Goal: Communication & Community: Answer question/provide support

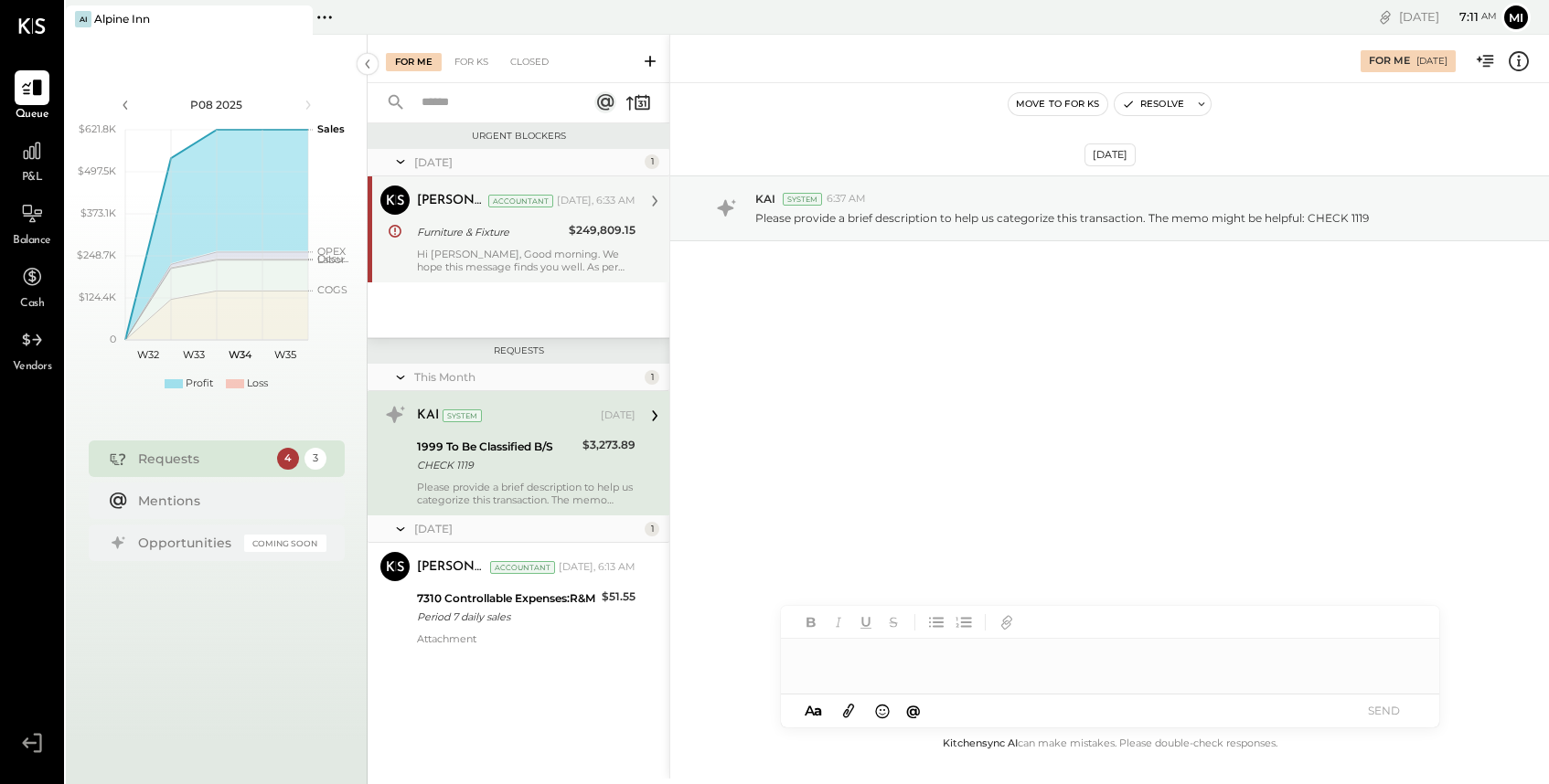
click at [570, 266] on div "Hi [PERSON_NAME], Good morning. We hope this message finds you well. As per you…" at bounding box center [526, 261] width 218 height 26
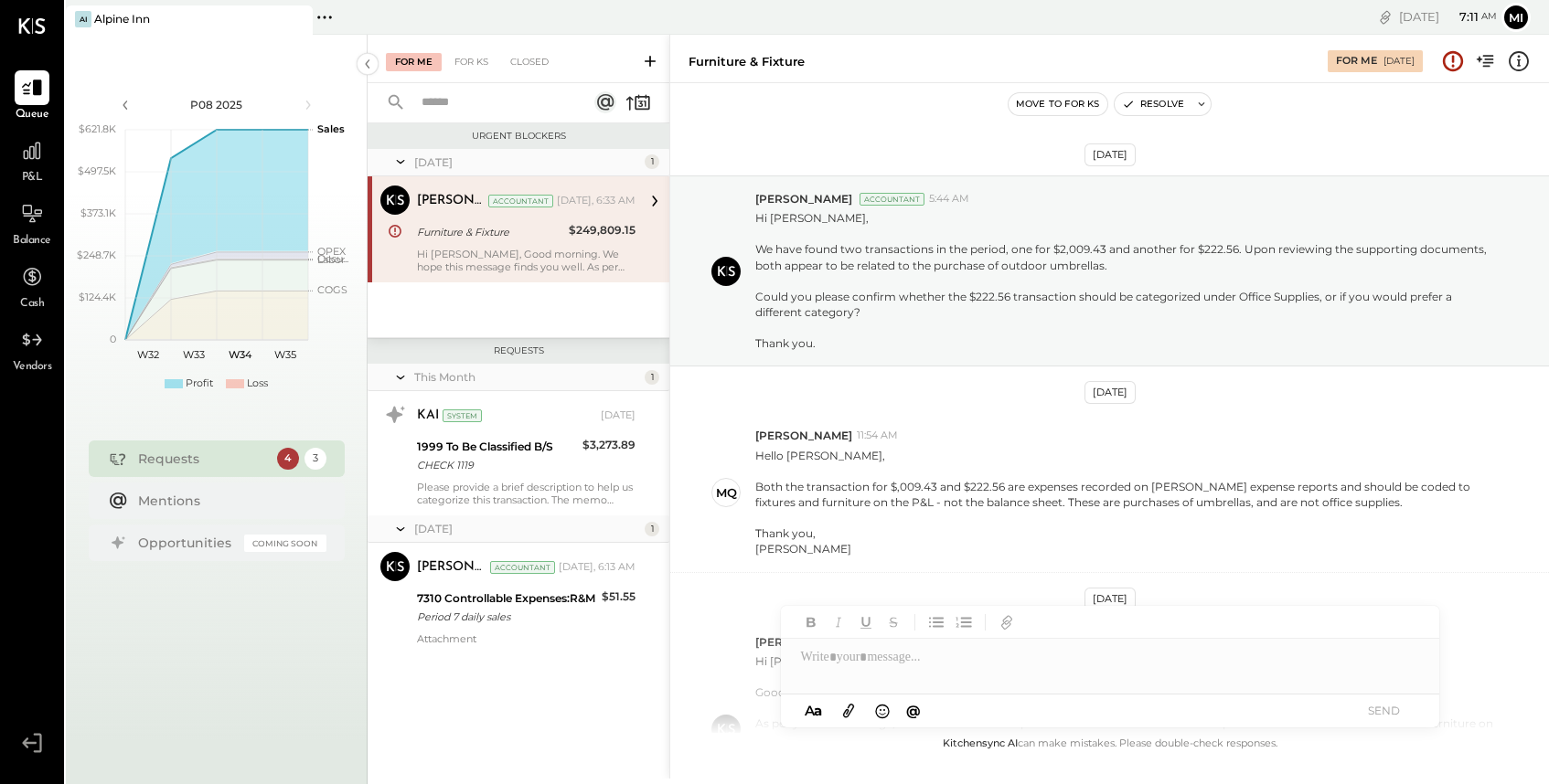
scroll to position [244, 0]
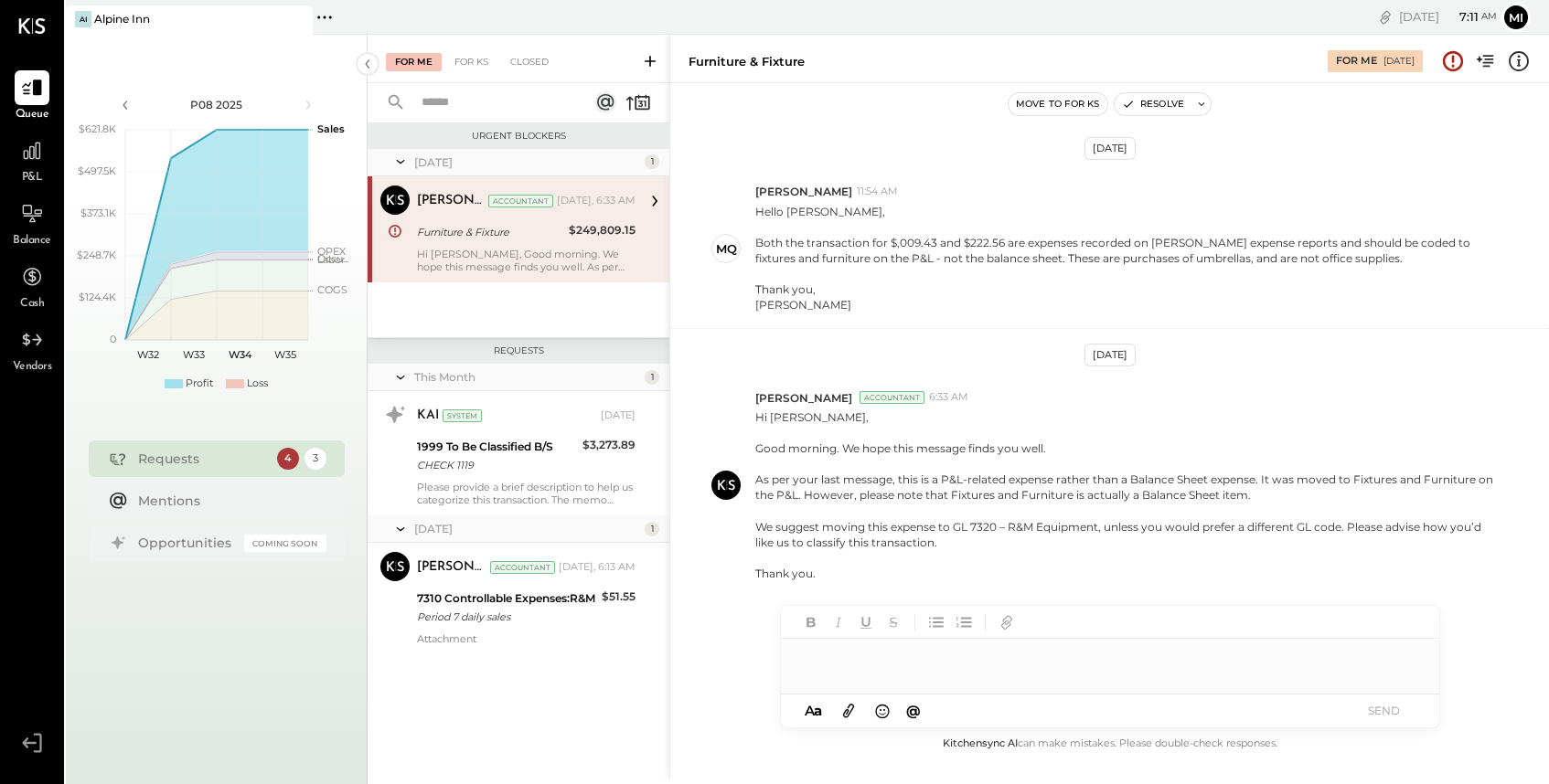
click at [853, 656] on div at bounding box center [1109, 657] width 658 height 36
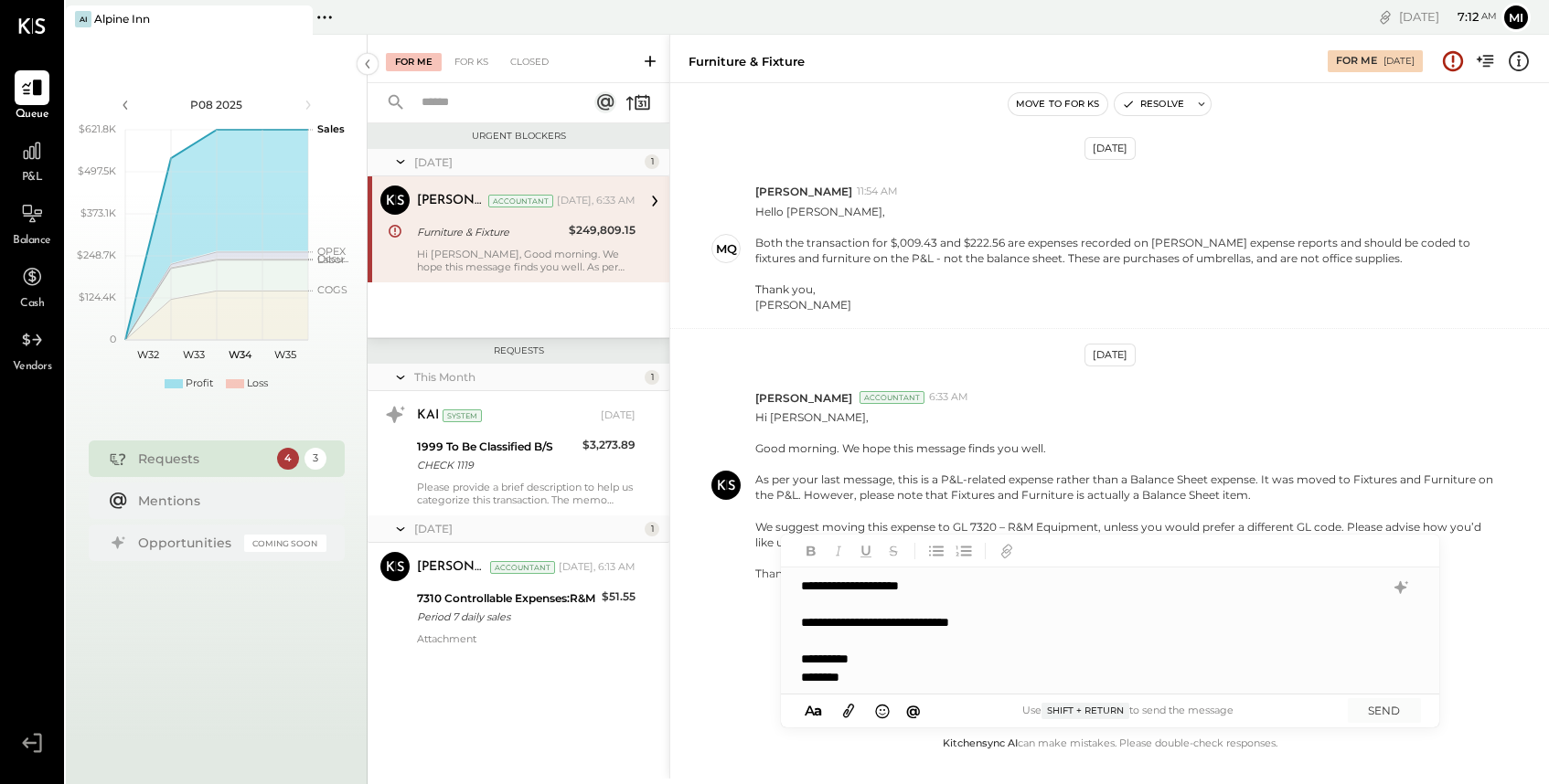
click at [883, 622] on div "**********" at bounding box center [1092, 622] width 582 height 19
click at [1390, 708] on button "SEND" at bounding box center [1384, 711] width 73 height 25
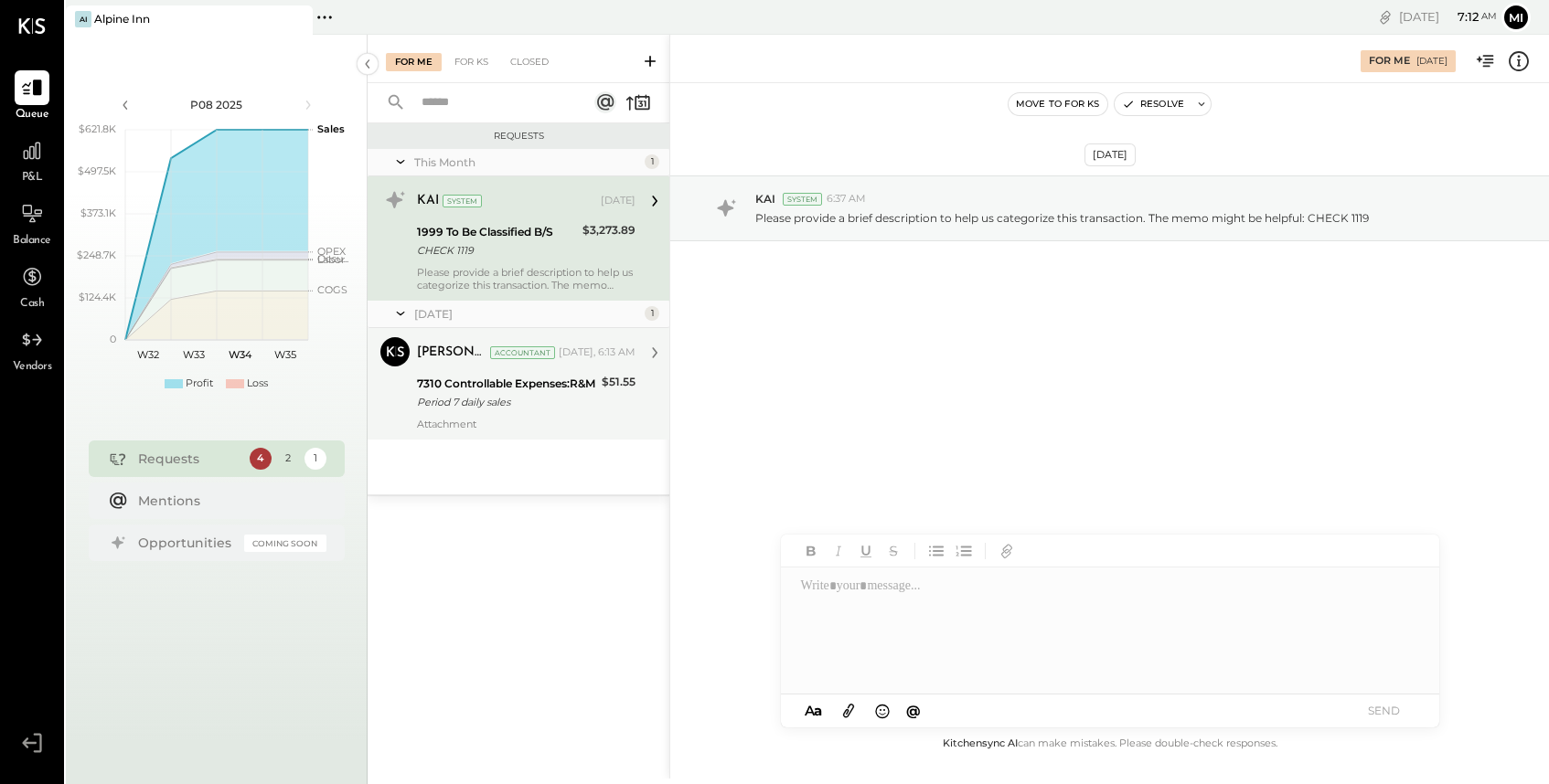
click at [544, 412] on div "[PERSON_NAME] Accountant [DATE], 6:13 AM 7310 Controllable Expenses:R&M Period …" at bounding box center [526, 384] width 218 height 93
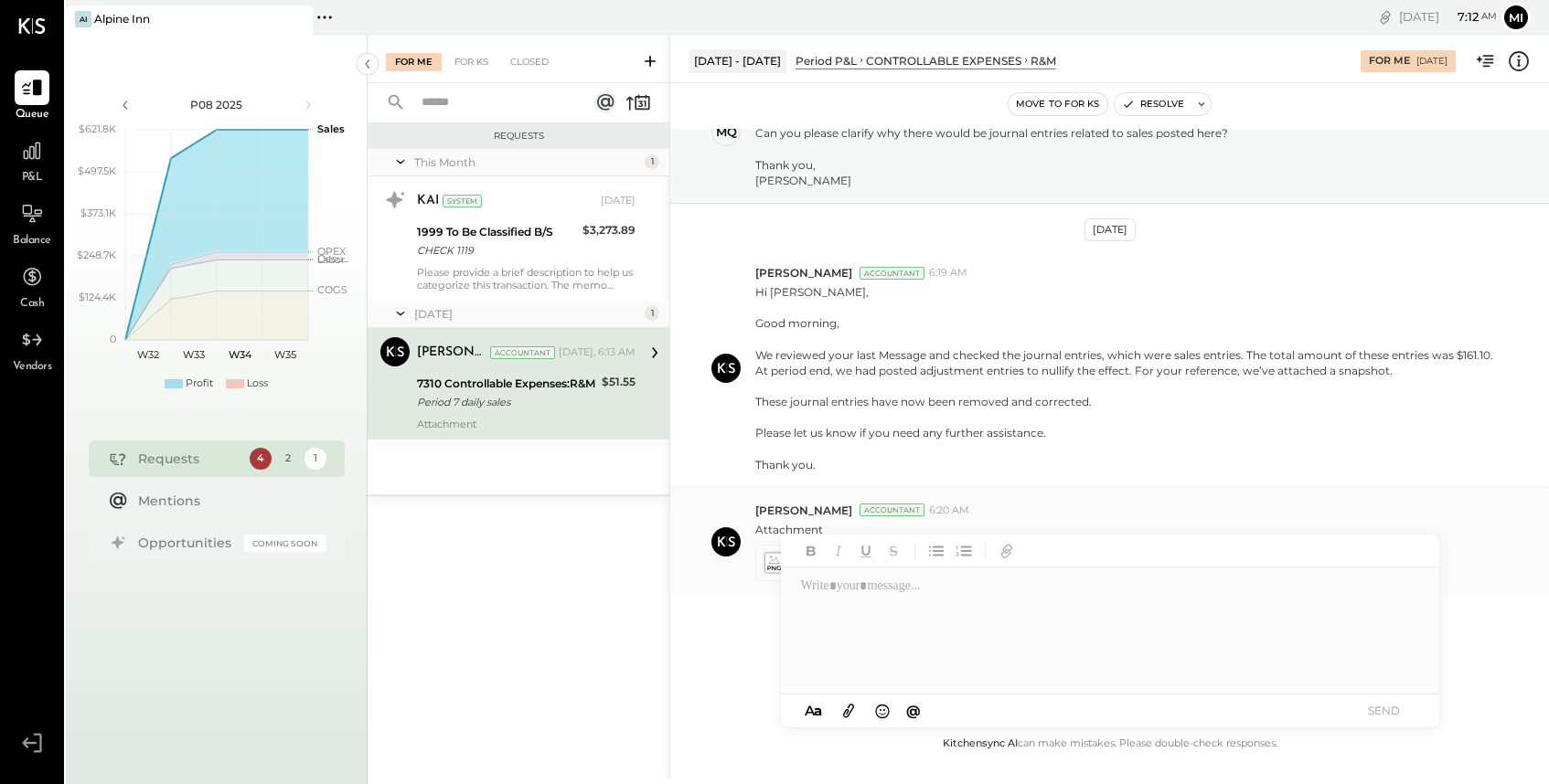
click at [763, 571] on icon at bounding box center [774, 563] width 23 height 26
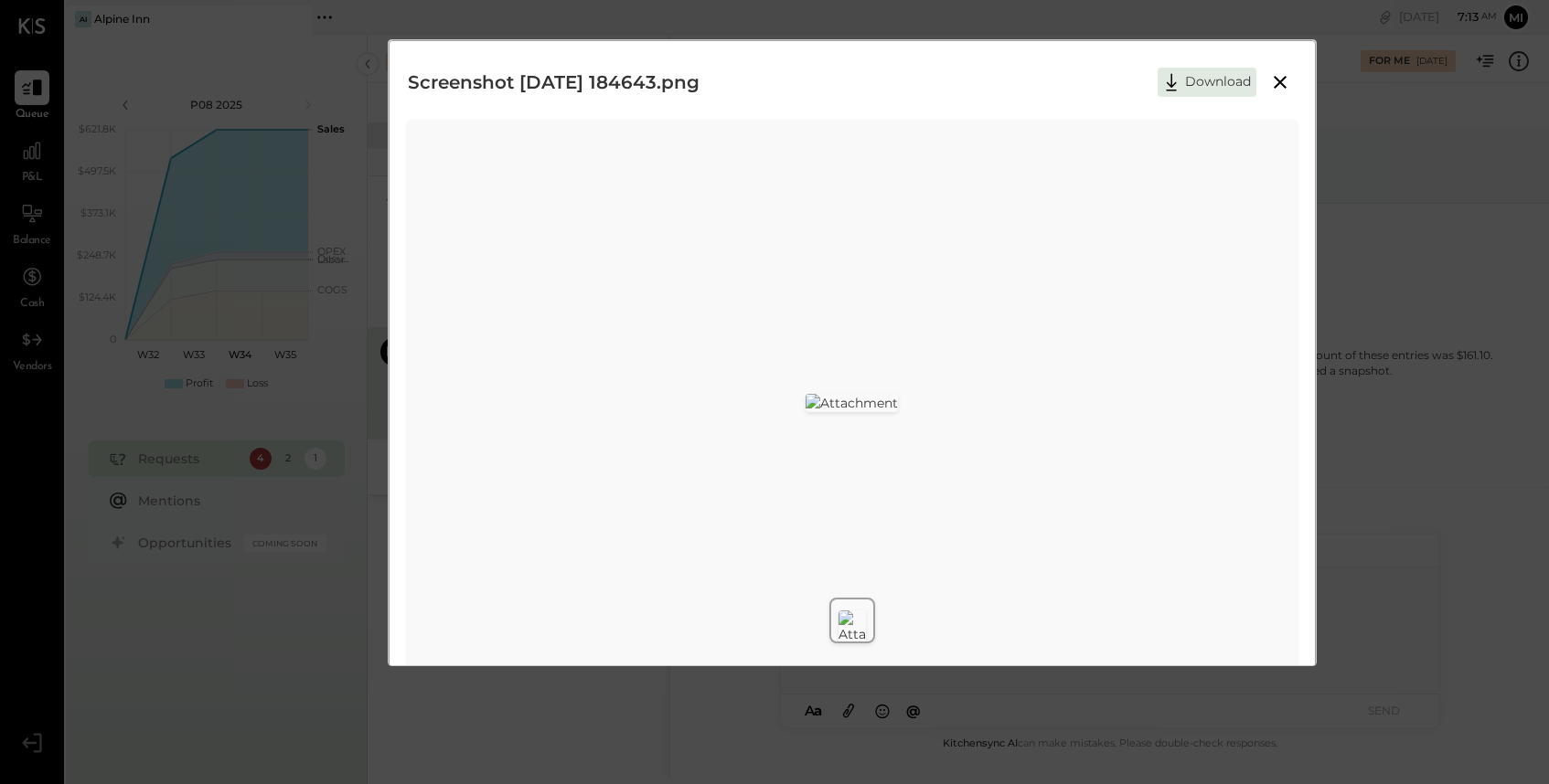
scroll to position [39, 0]
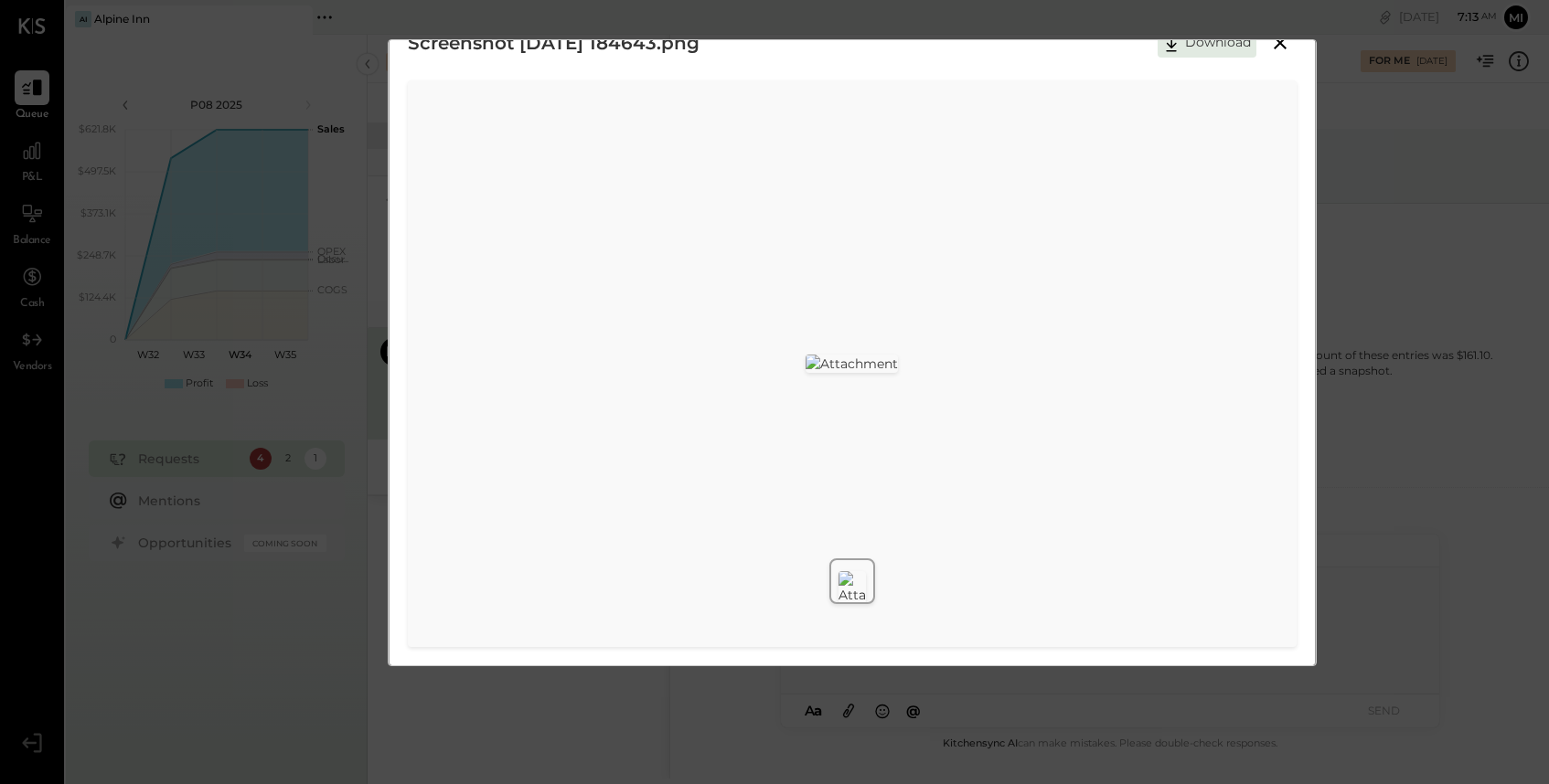
click at [1278, 46] on icon at bounding box center [1280, 43] width 22 height 22
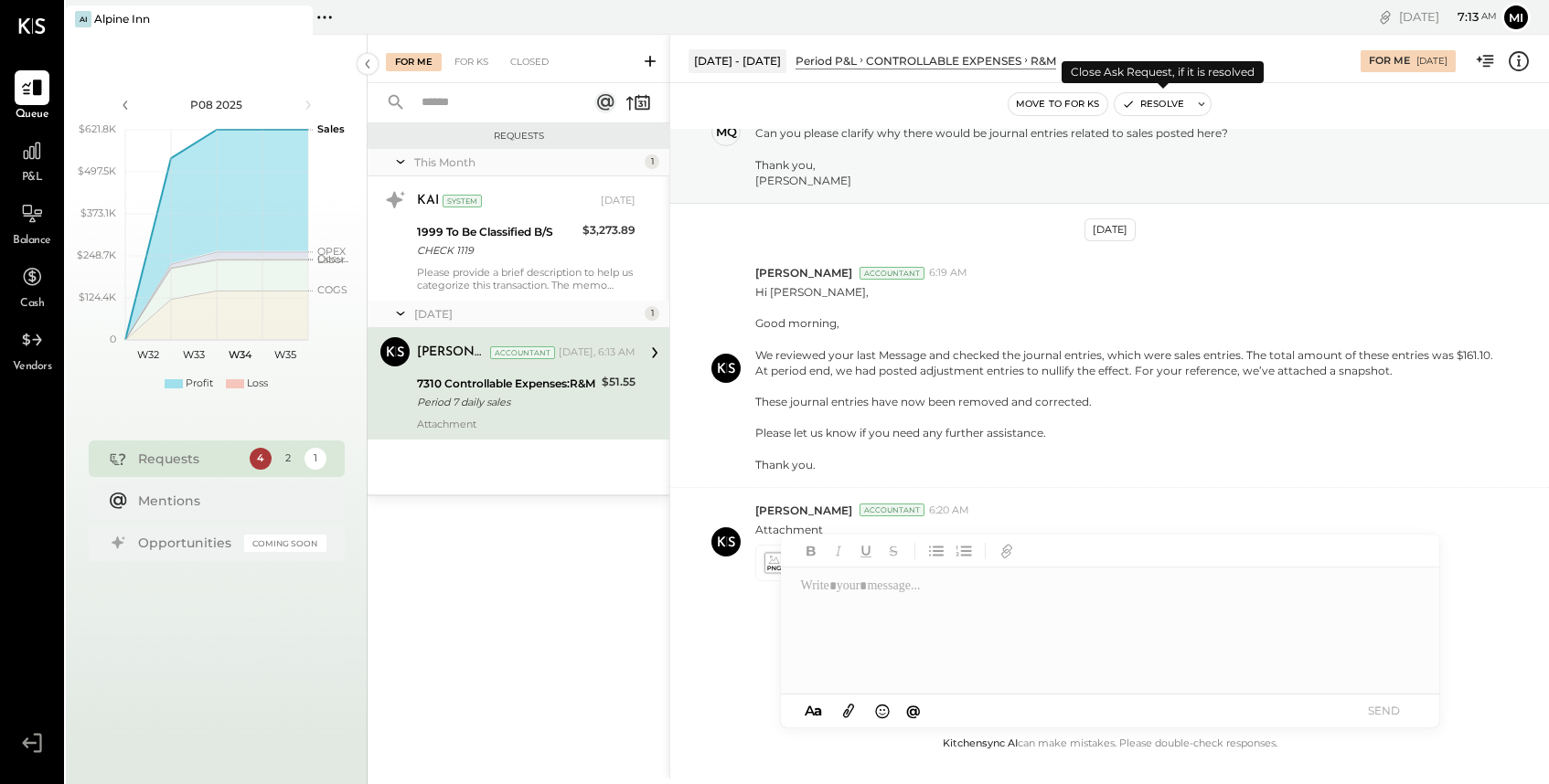
click at [1159, 113] on button "Resolve" at bounding box center [1152, 104] width 77 height 22
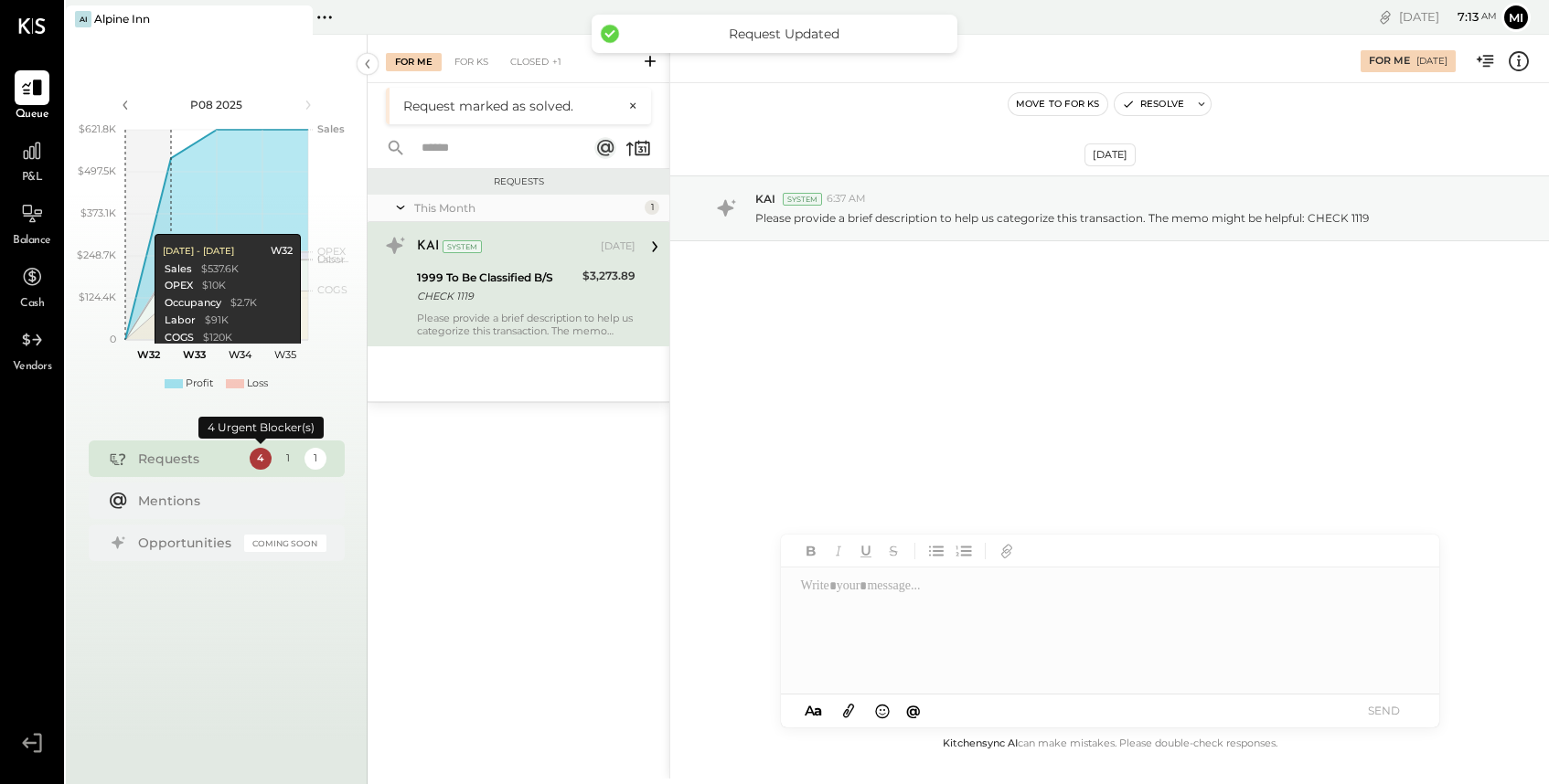
click at [260, 461] on div "4" at bounding box center [261, 459] width 22 height 22
click at [189, 503] on div "Mentions" at bounding box center [228, 501] width 179 height 19
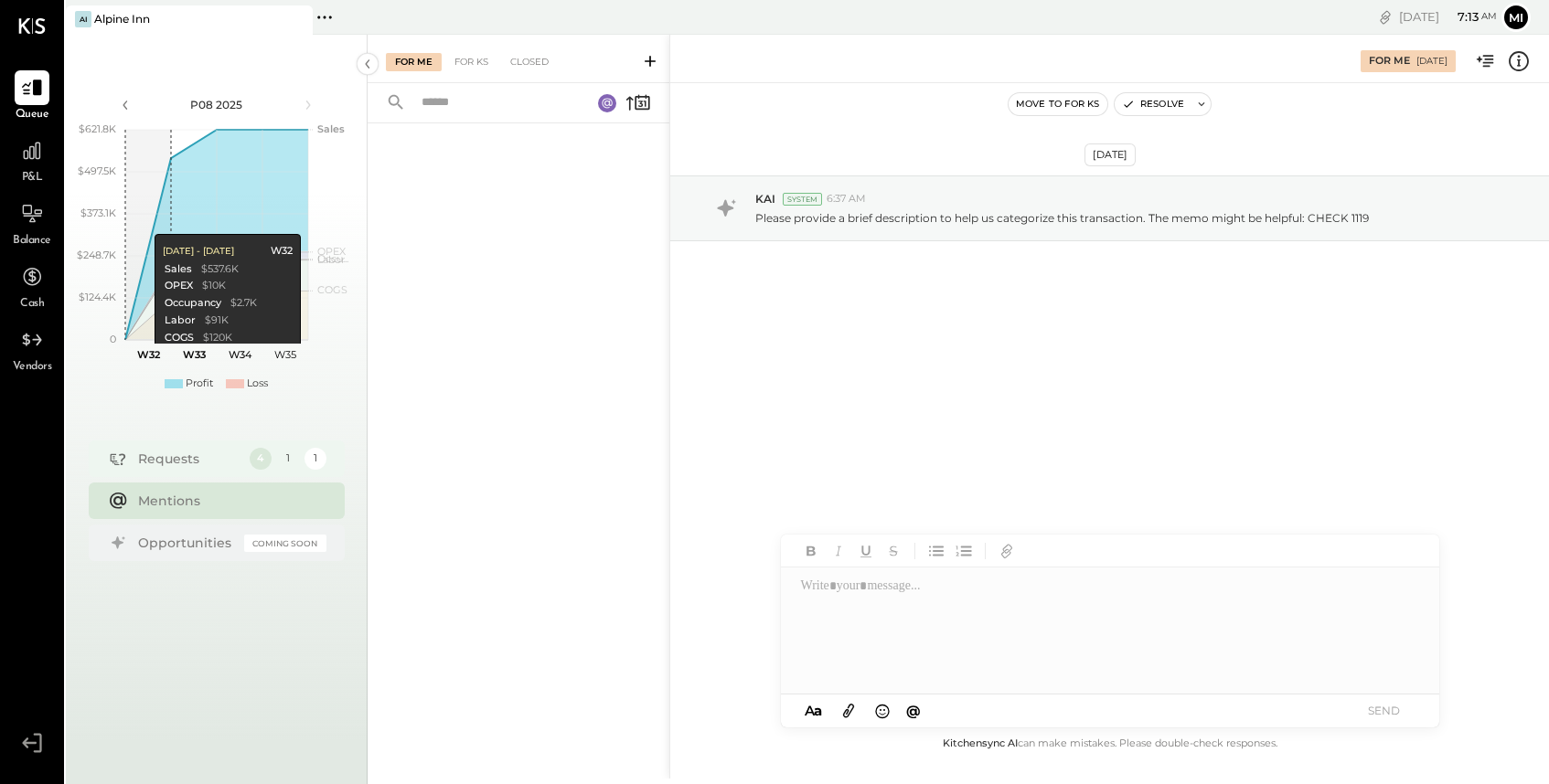
click at [188, 459] on div "Requests" at bounding box center [190, 459] width 102 height 19
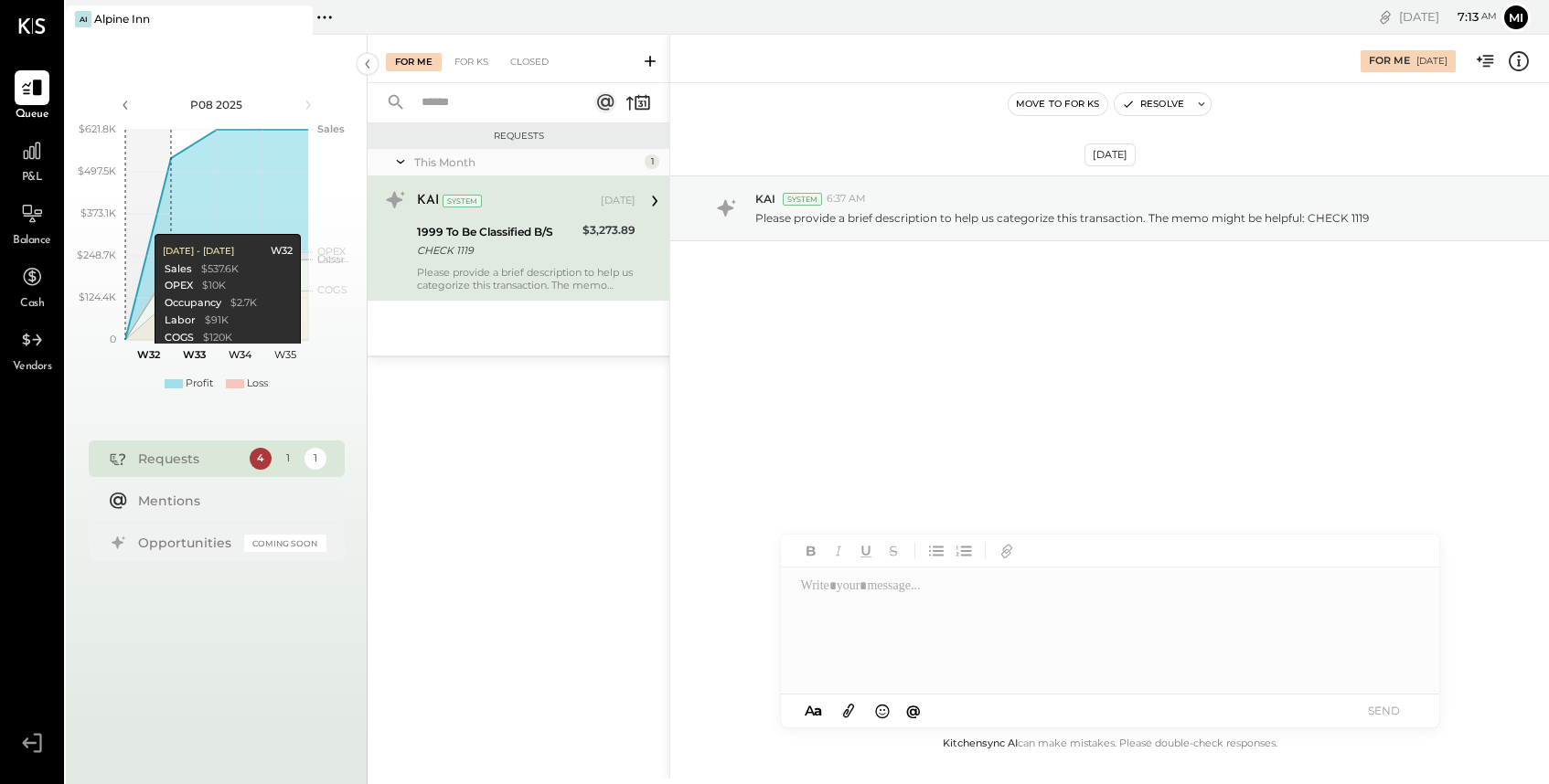
click at [553, 270] on div "Please provide a brief description to help us categorize this transaction. The …" at bounding box center [526, 279] width 218 height 26
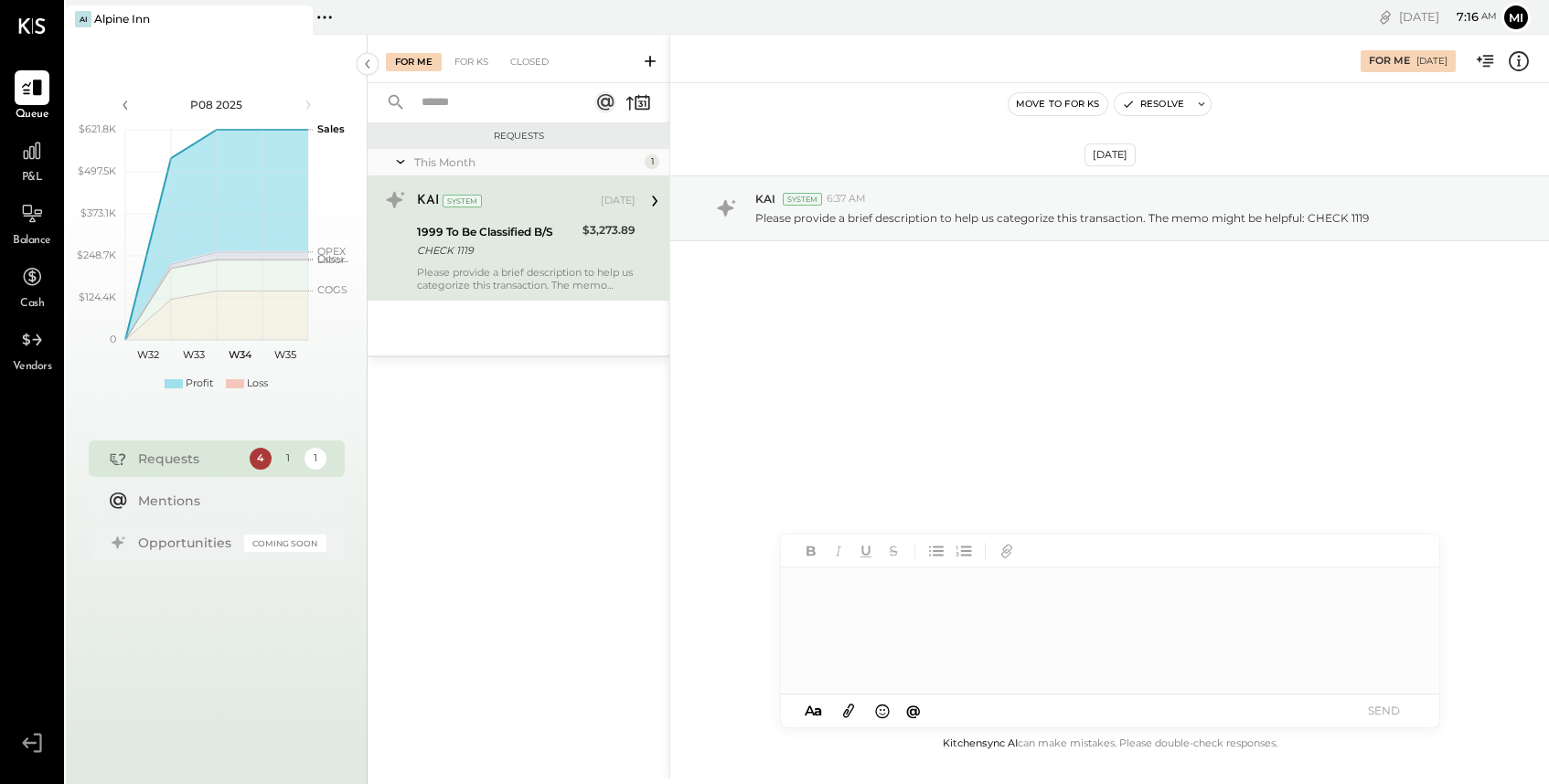
click at [899, 598] on div at bounding box center [1109, 631] width 656 height 127
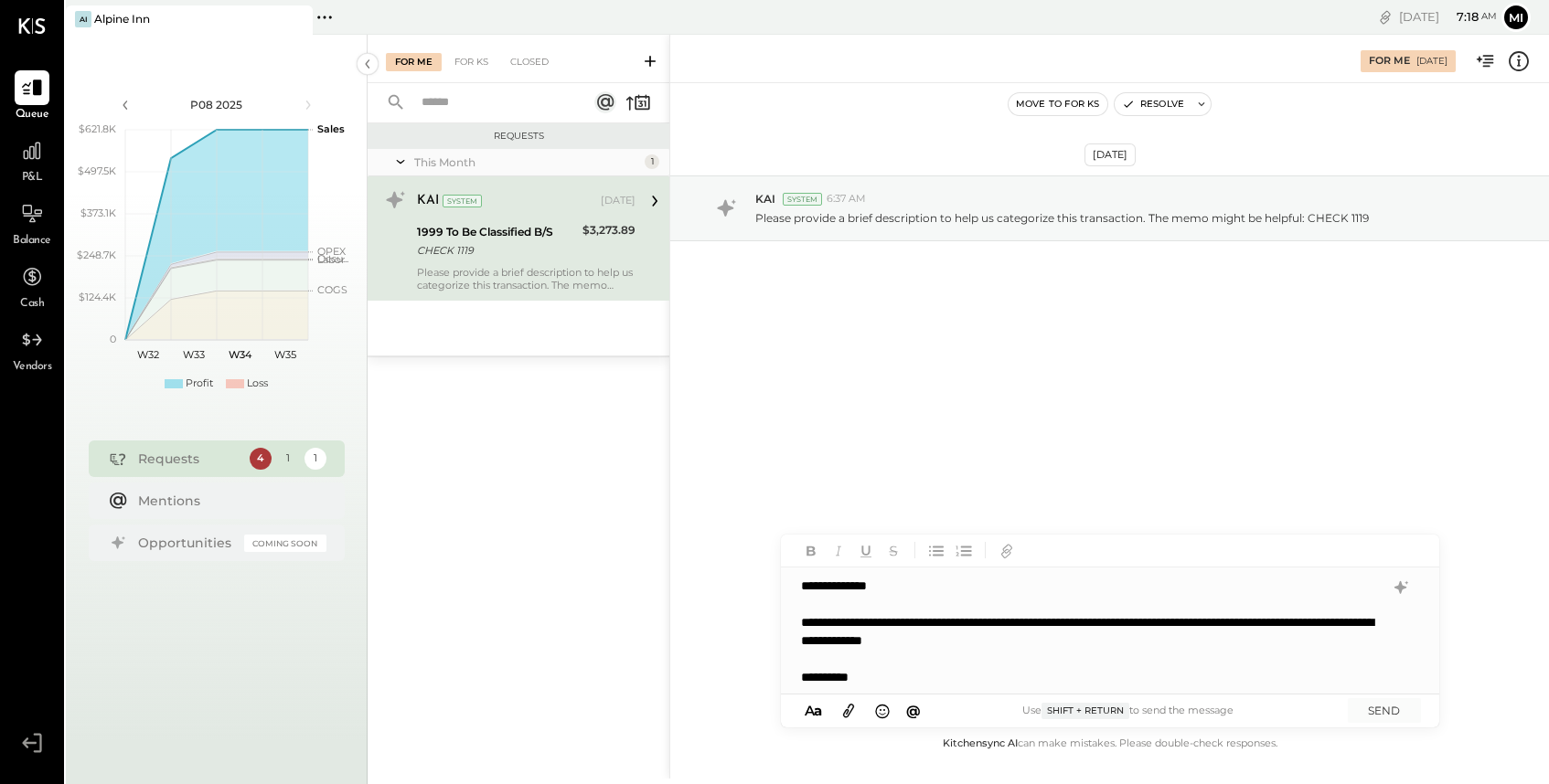
scroll to position [1, 0]
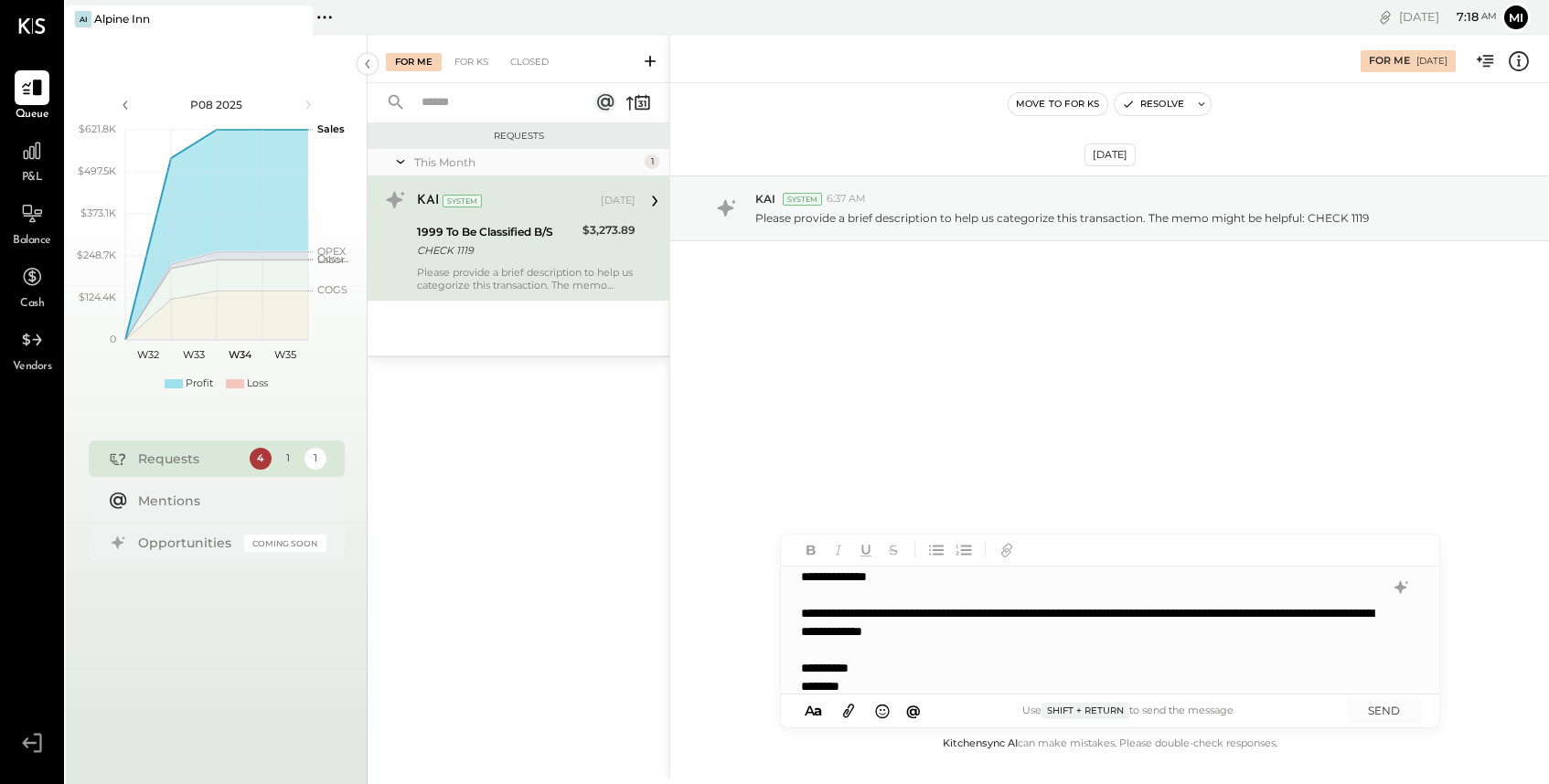
click at [852, 712] on icon at bounding box center [848, 711] width 20 height 21
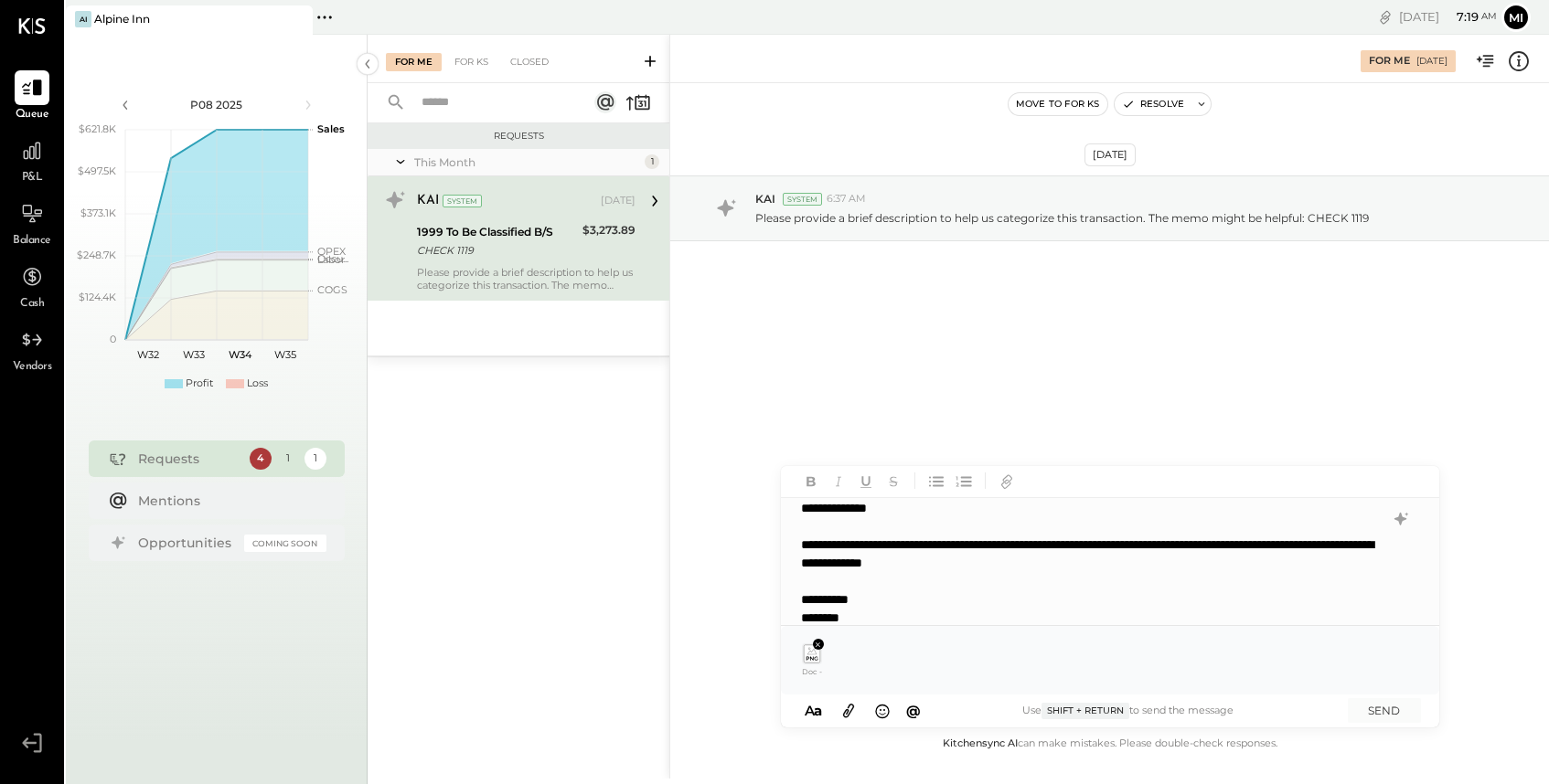
click at [809, 657] on icon at bounding box center [811, 658] width 12 height 4
click at [813, 657] on icon at bounding box center [811, 658] width 12 height 4
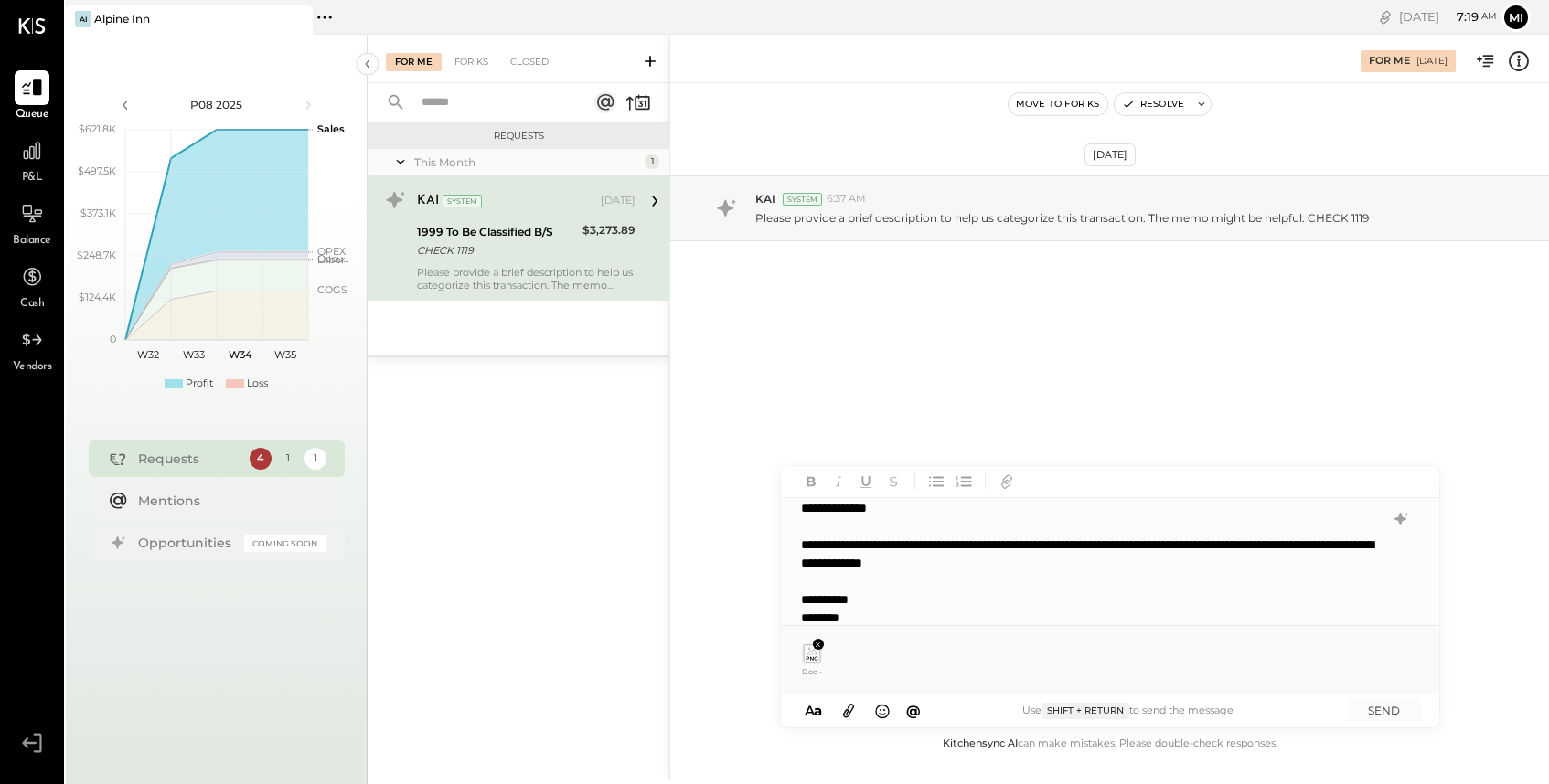
click at [1183, 580] on div at bounding box center [1092, 581] width 582 height 19
click at [1182, 563] on div "**********" at bounding box center [1091, 554] width 580 height 36
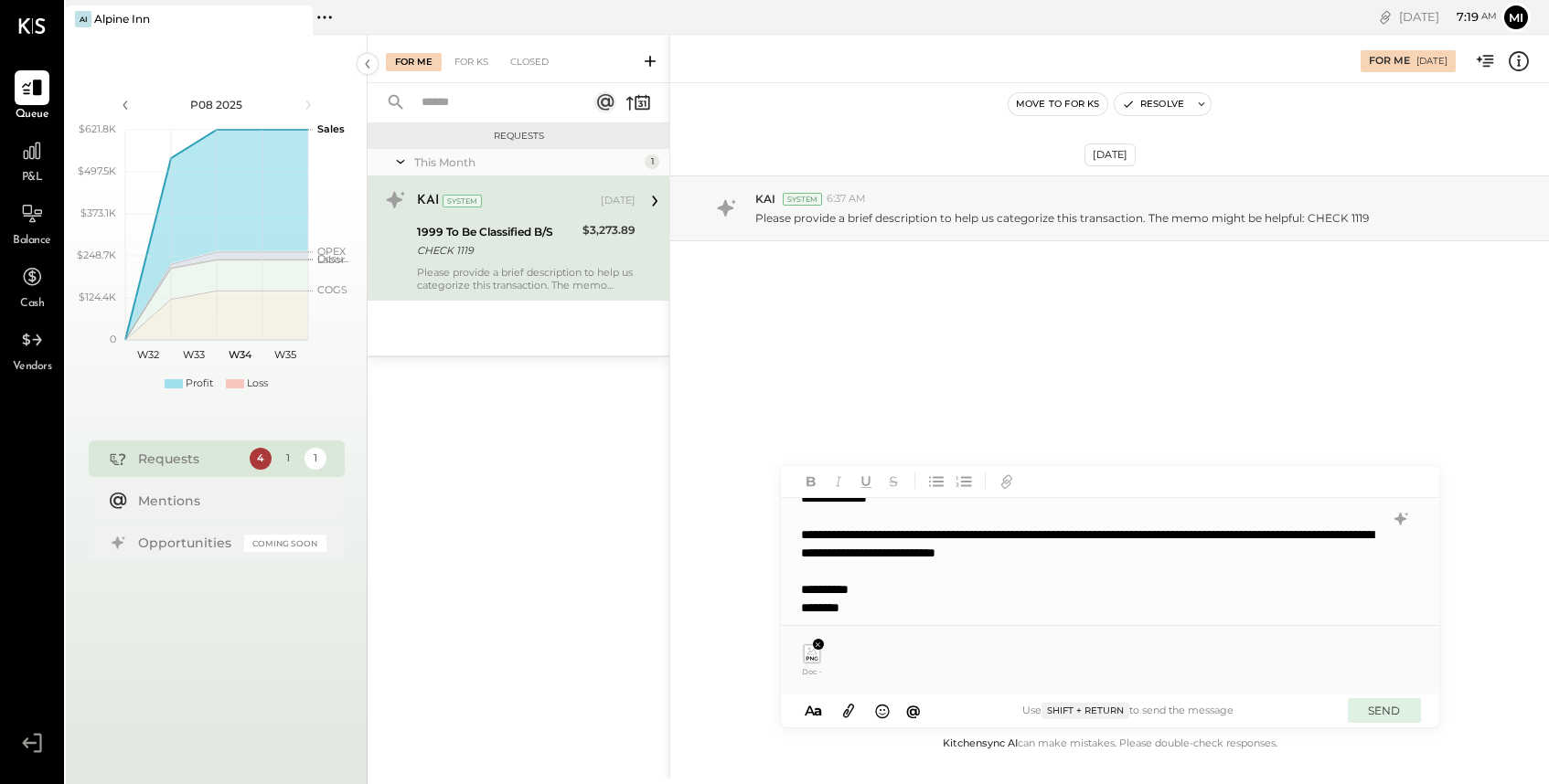
click at [1383, 712] on button "SEND" at bounding box center [1384, 711] width 73 height 25
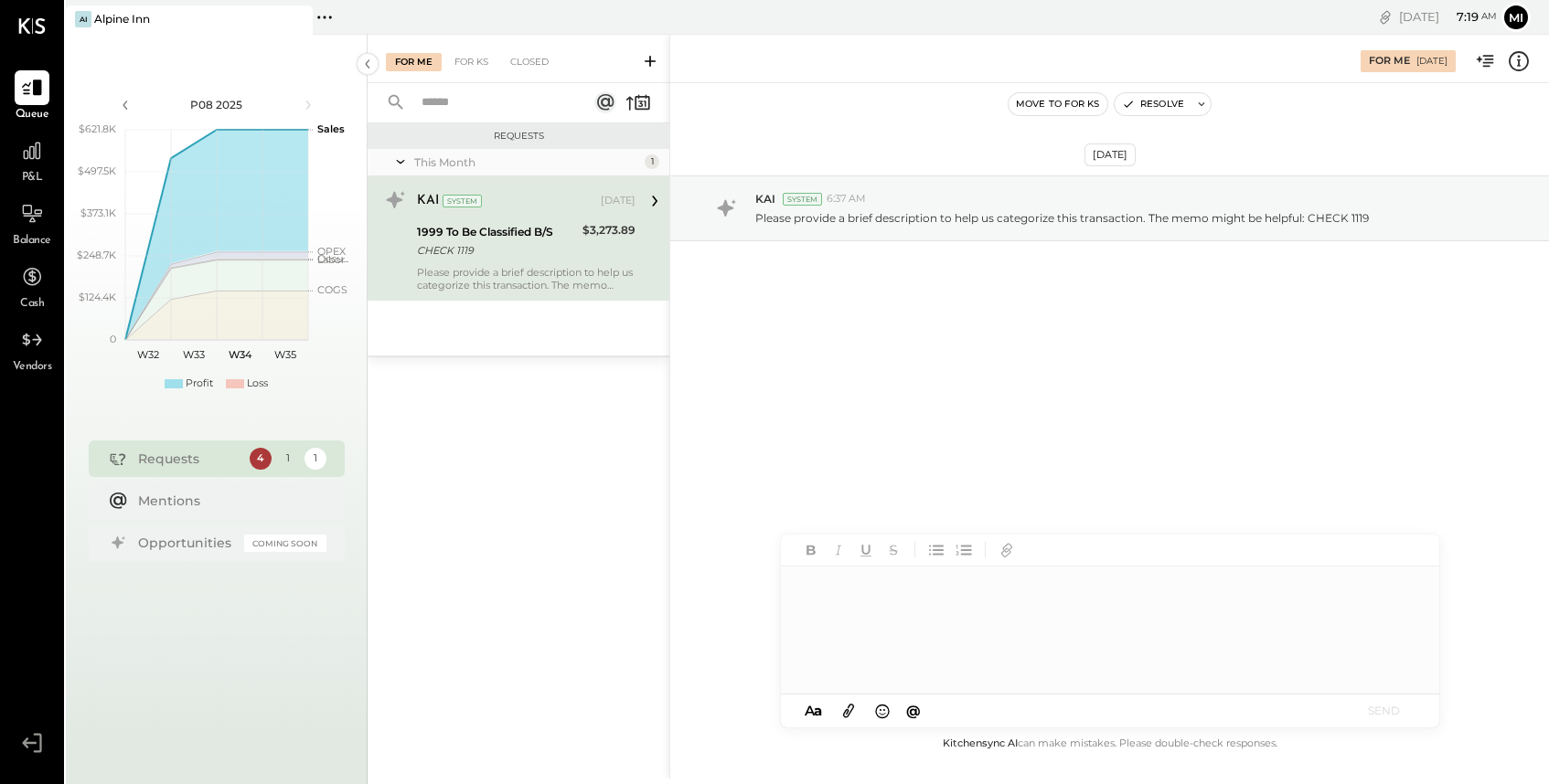
scroll to position [0, 0]
